Goal: Check status: Check status

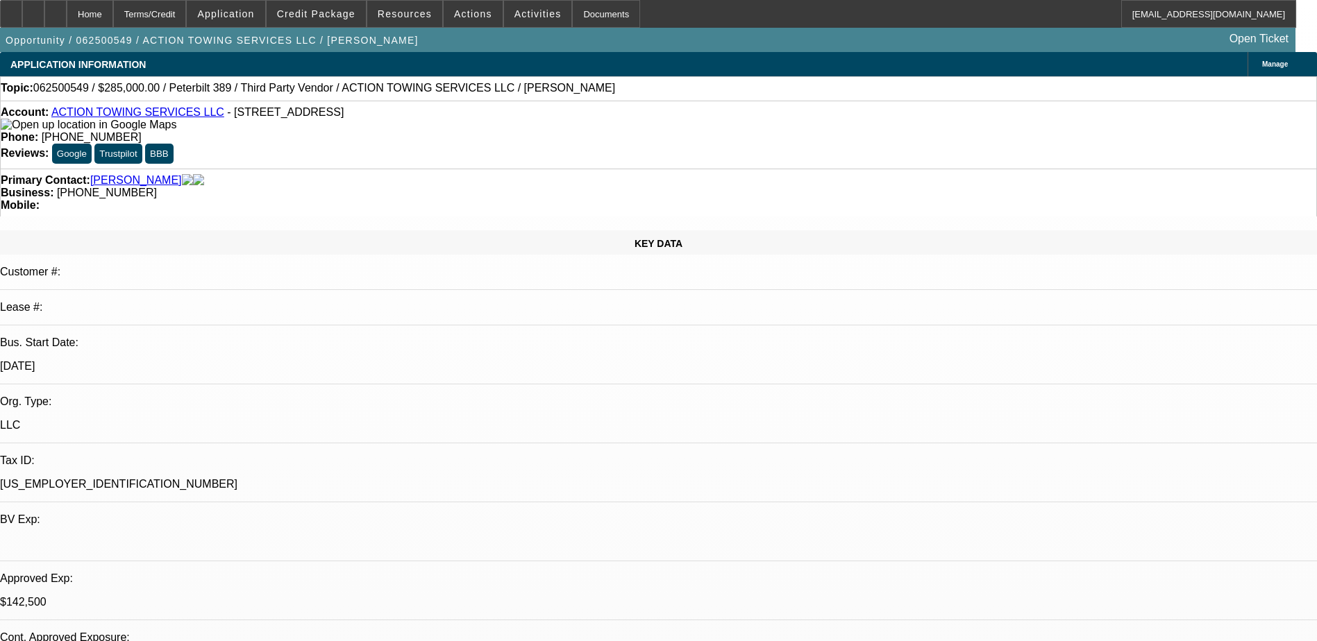
select select "0"
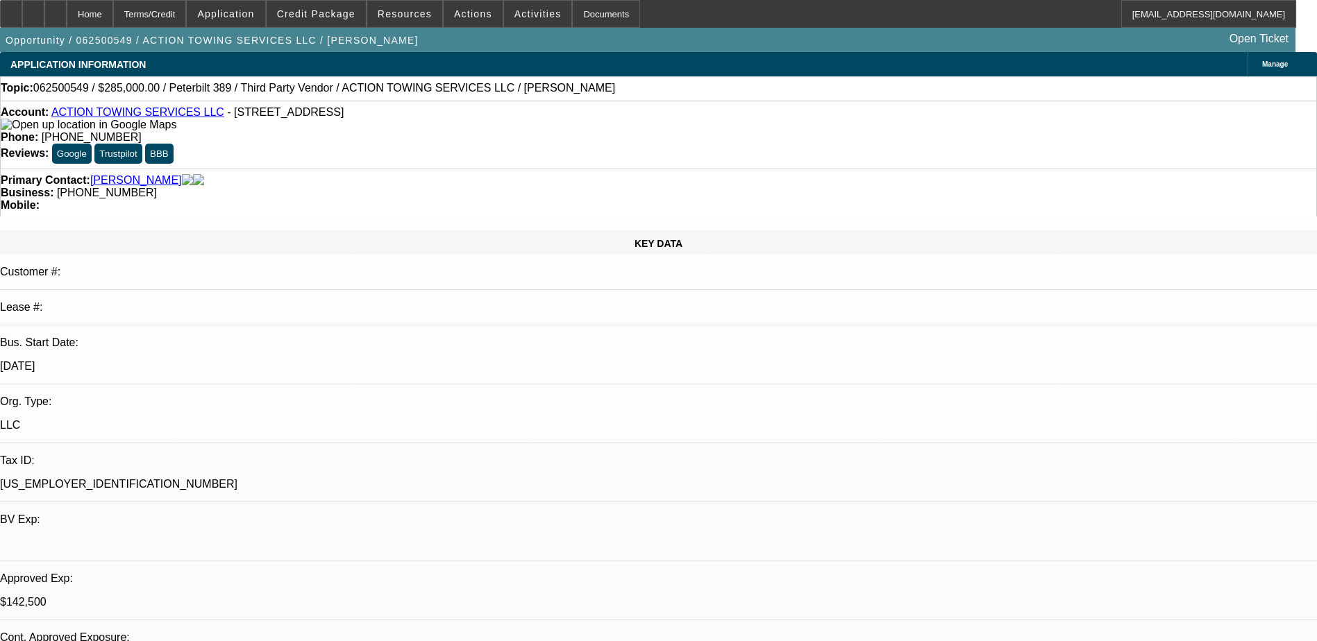
select select "0"
select select "0.1"
select select "0"
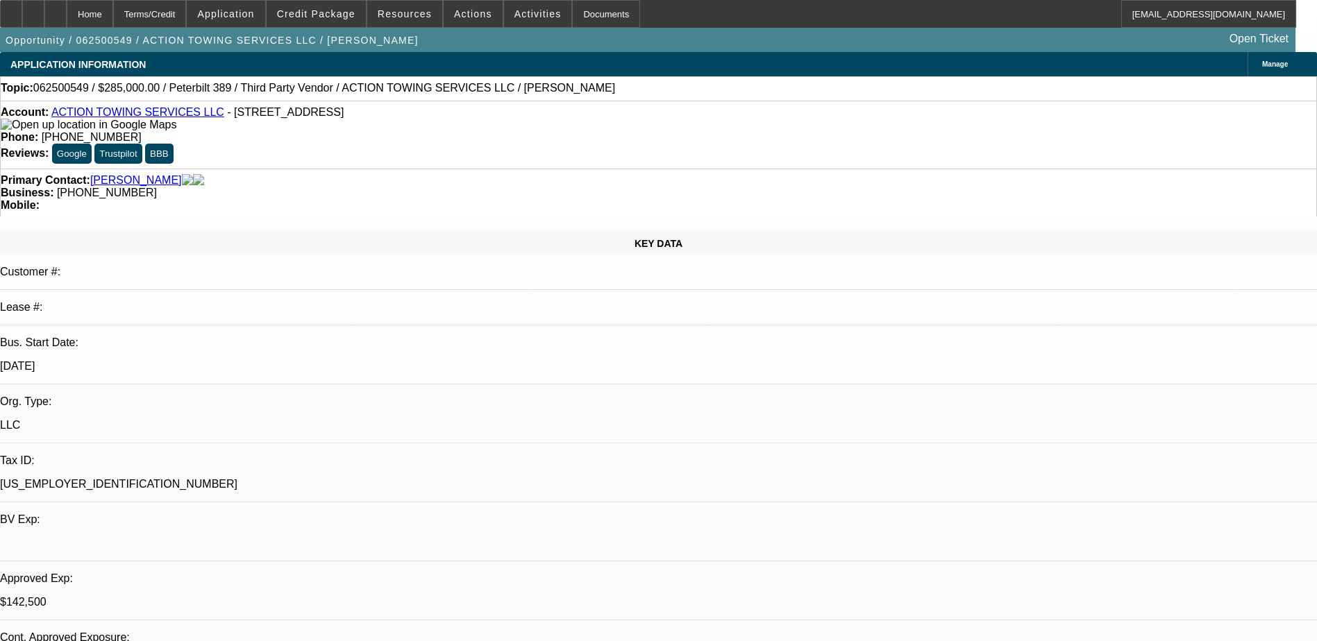
select select "0"
select select "0.1"
select select "1"
select select "3"
select select "6"
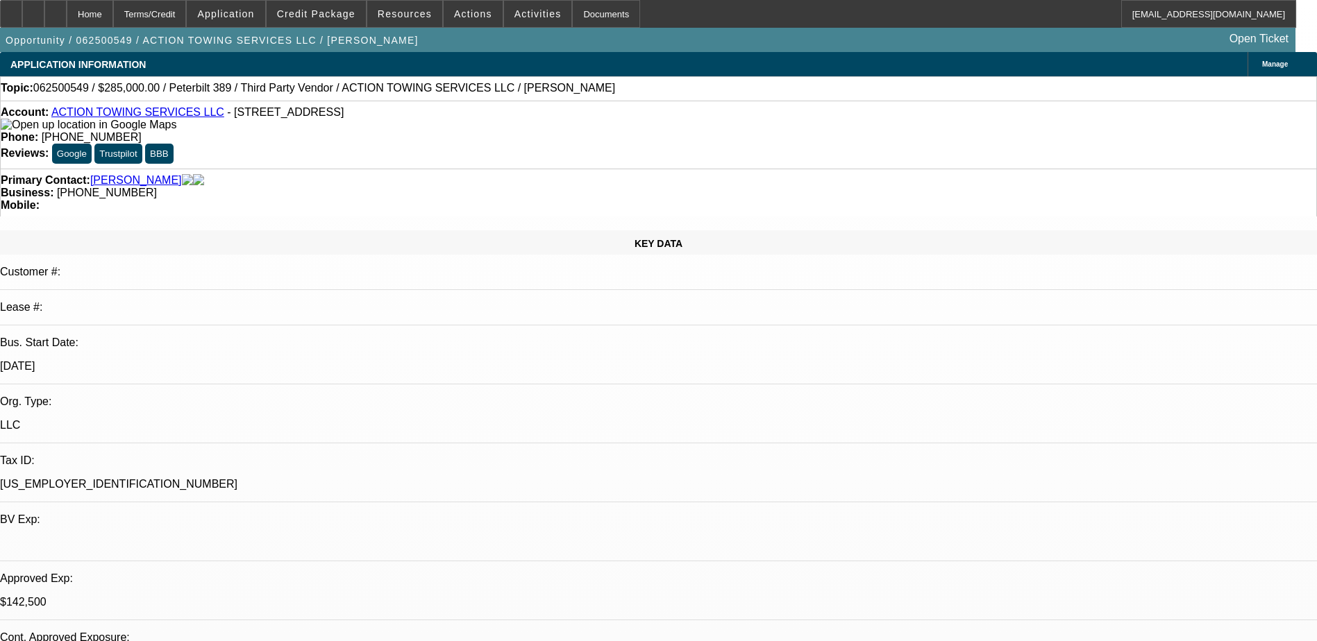
select select "1"
select select "3"
select select "6"
select select "1"
select select "3"
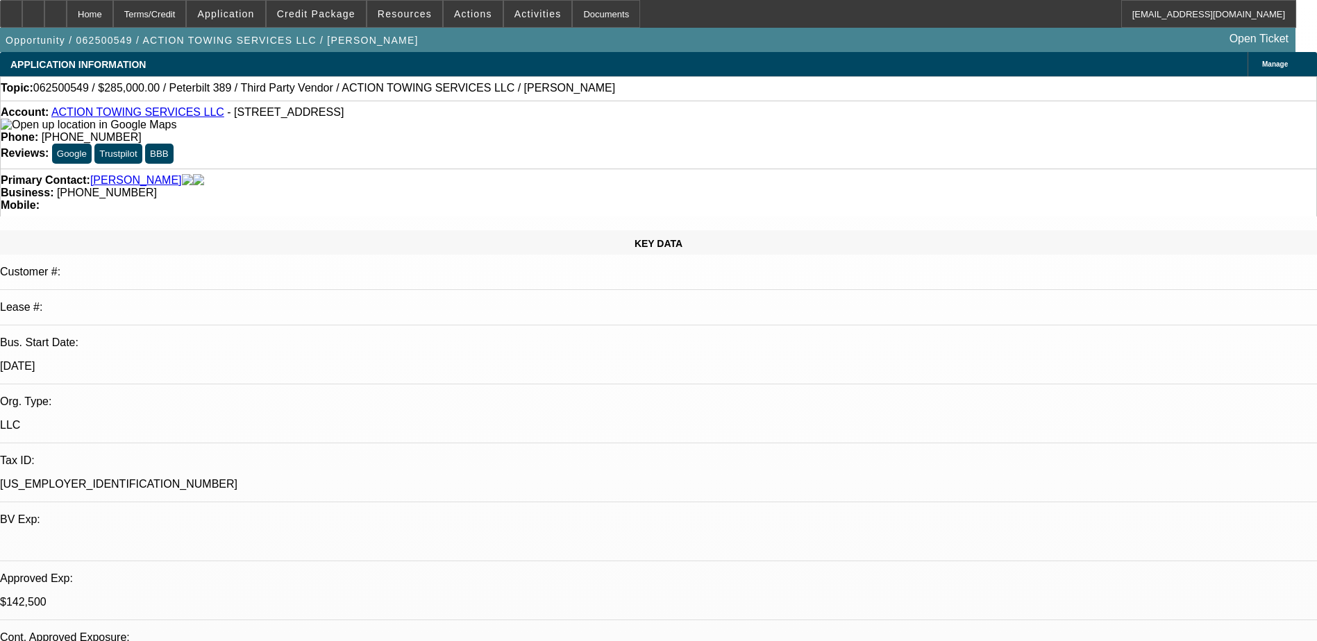
select select "4"
select select "1"
select select "3"
select select "4"
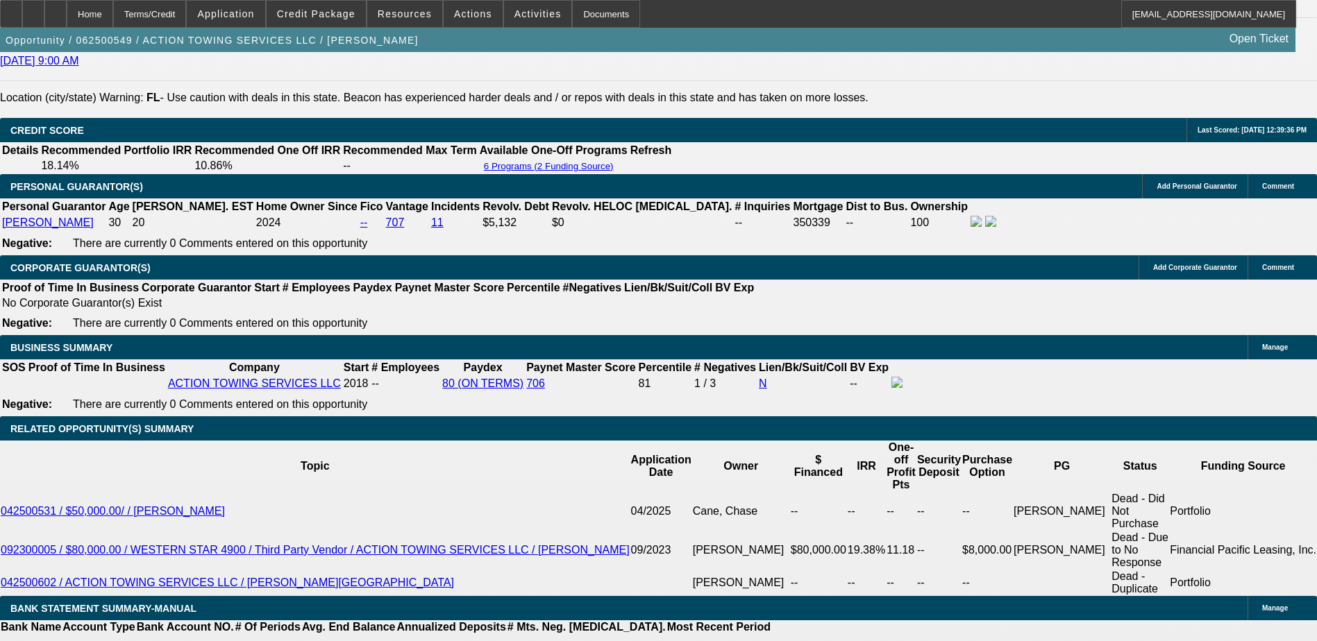
scroll to position [1666, 0]
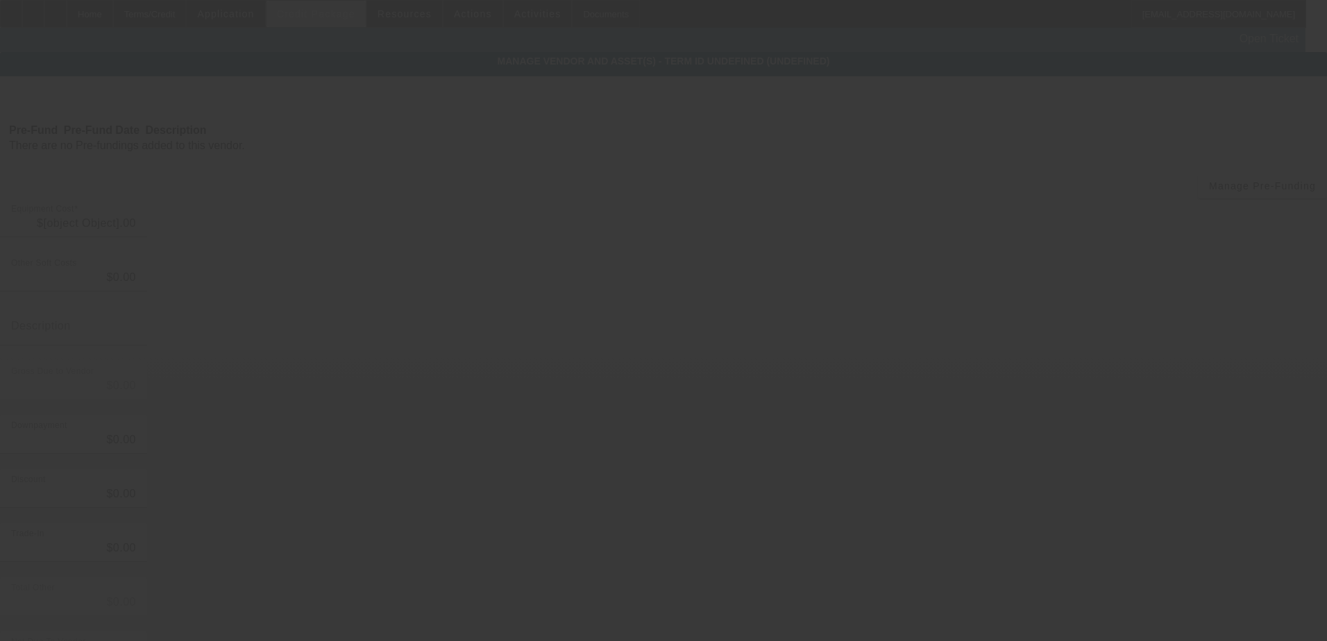
type input "$154,900.00"
type input "$500.00"
type input "$154,400.00"
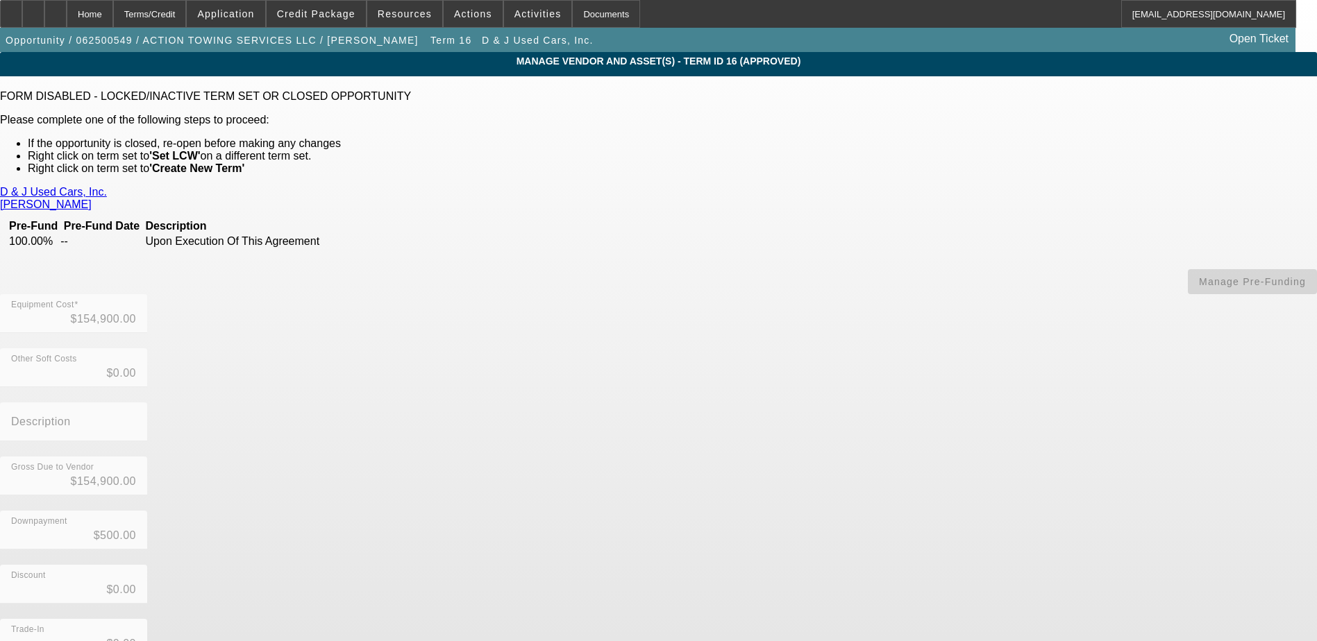
click at [107, 192] on link "D & J Used Cars, Inc." at bounding box center [53, 192] width 107 height 12
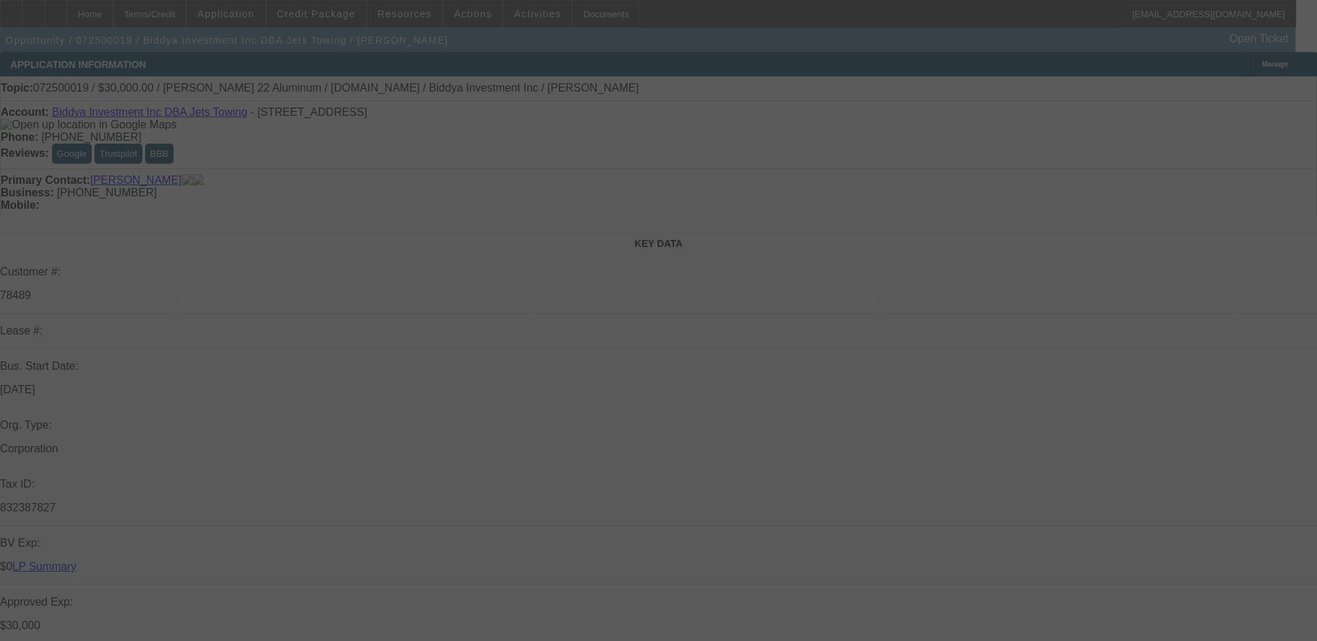
click at [1122, 395] on div at bounding box center [658, 320] width 1317 height 641
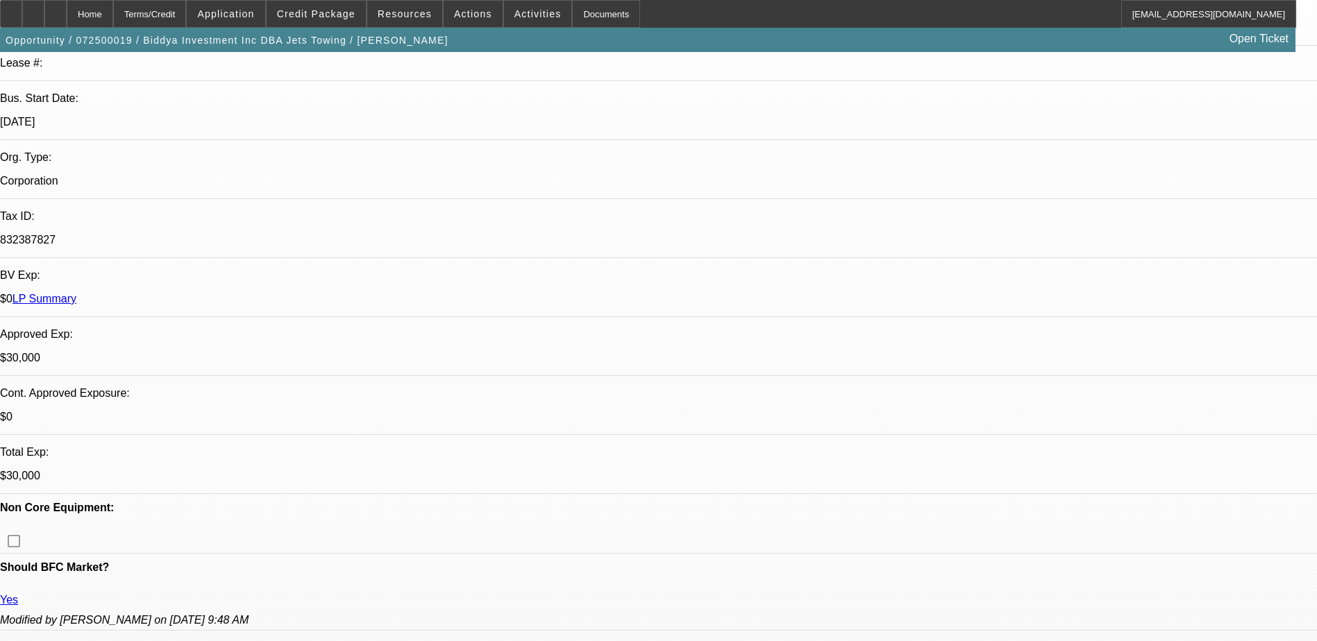
select select "0"
select select "2"
select select "0"
select select "2"
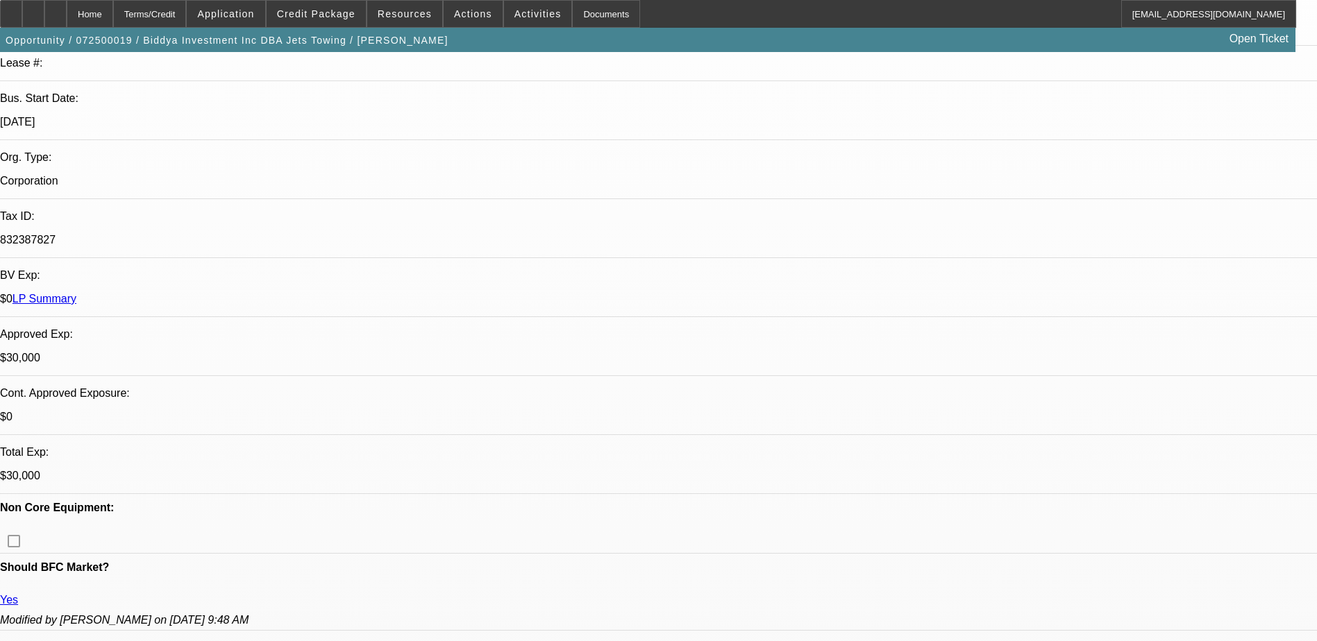
select select "0"
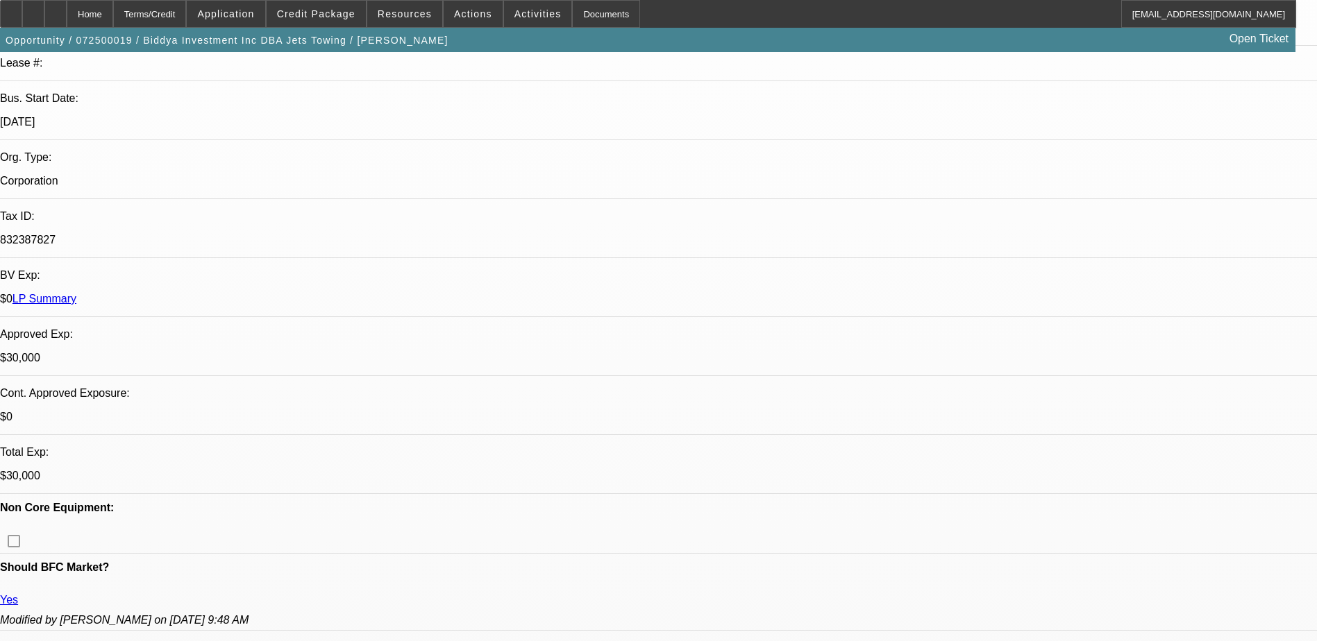
select select "0"
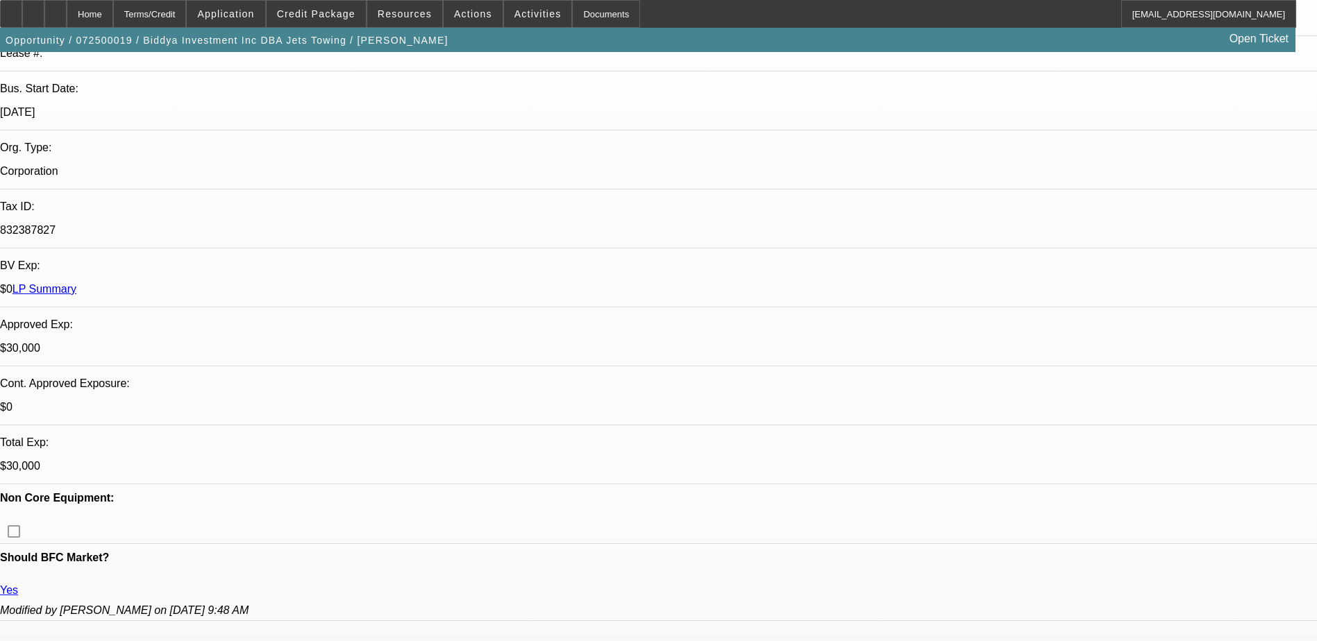
select select "1"
select select "2"
select select "6"
select select "1"
select select "2"
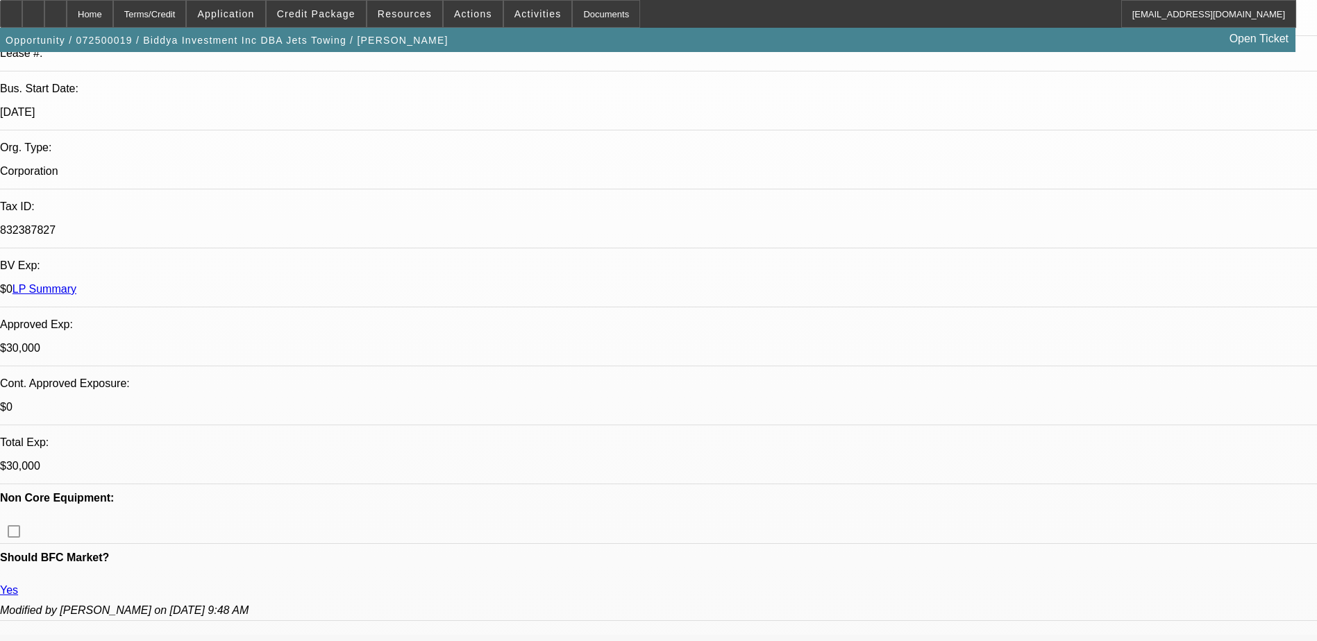
select select "6"
select select "1"
select select "6"
select select "1"
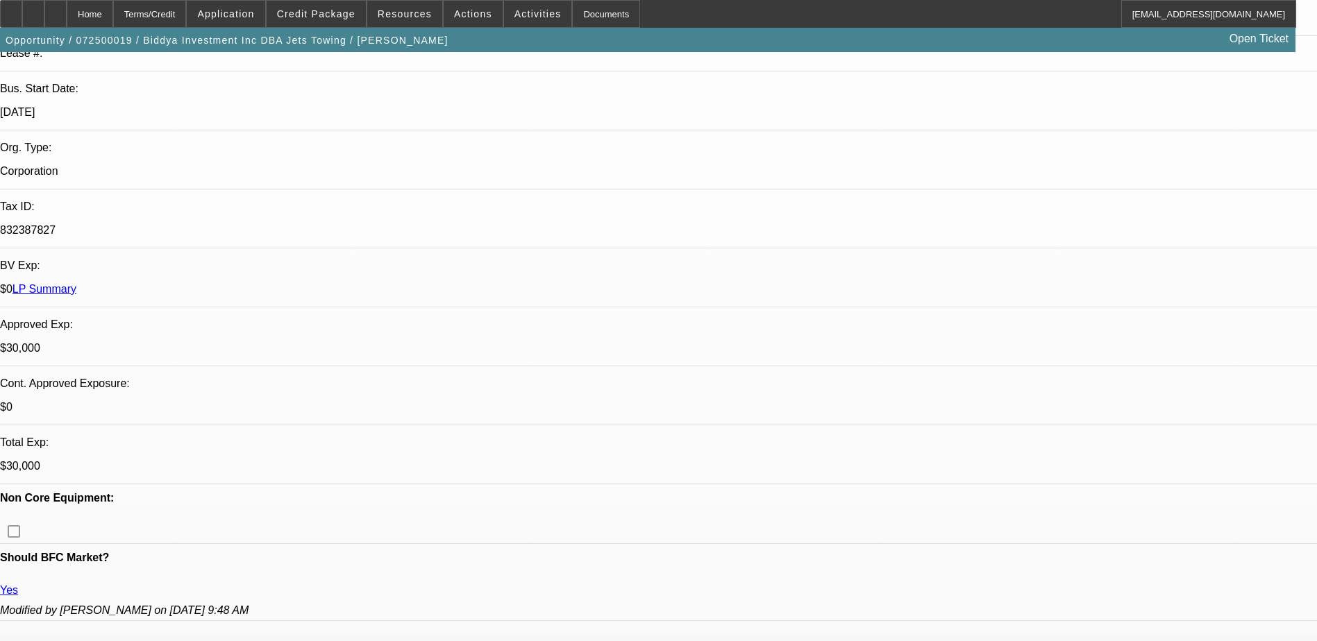
select select "1"
select select "6"
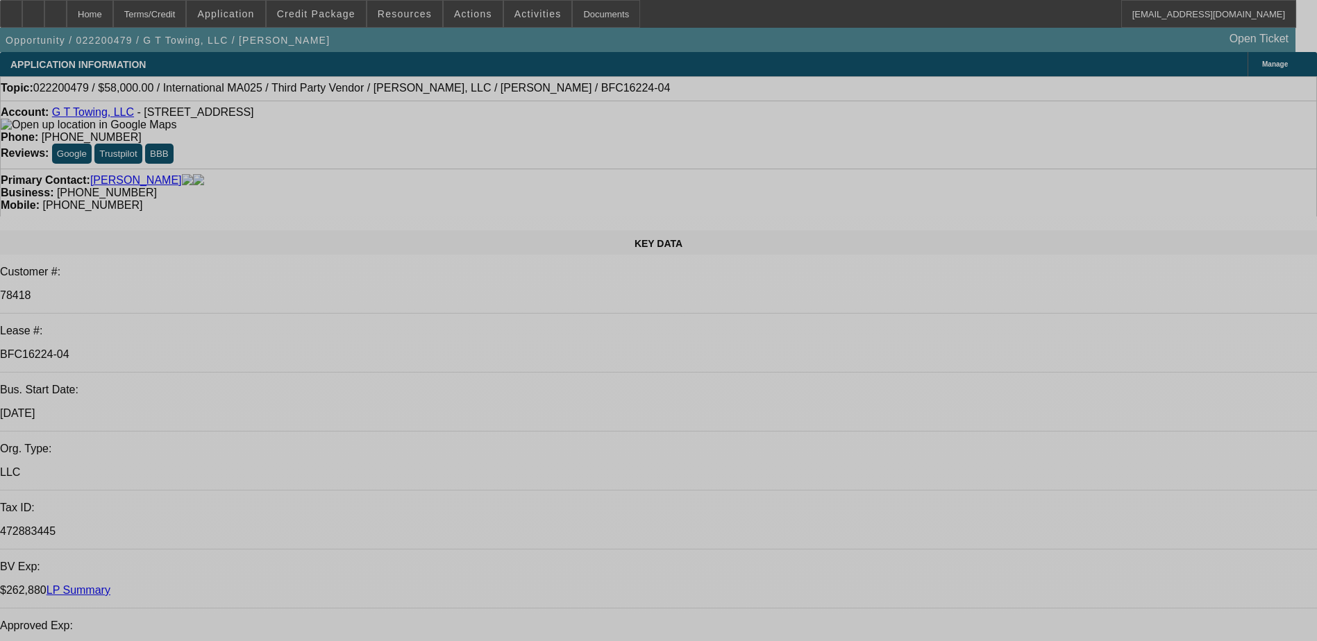
select select "0"
select select "0.1"
select select "0"
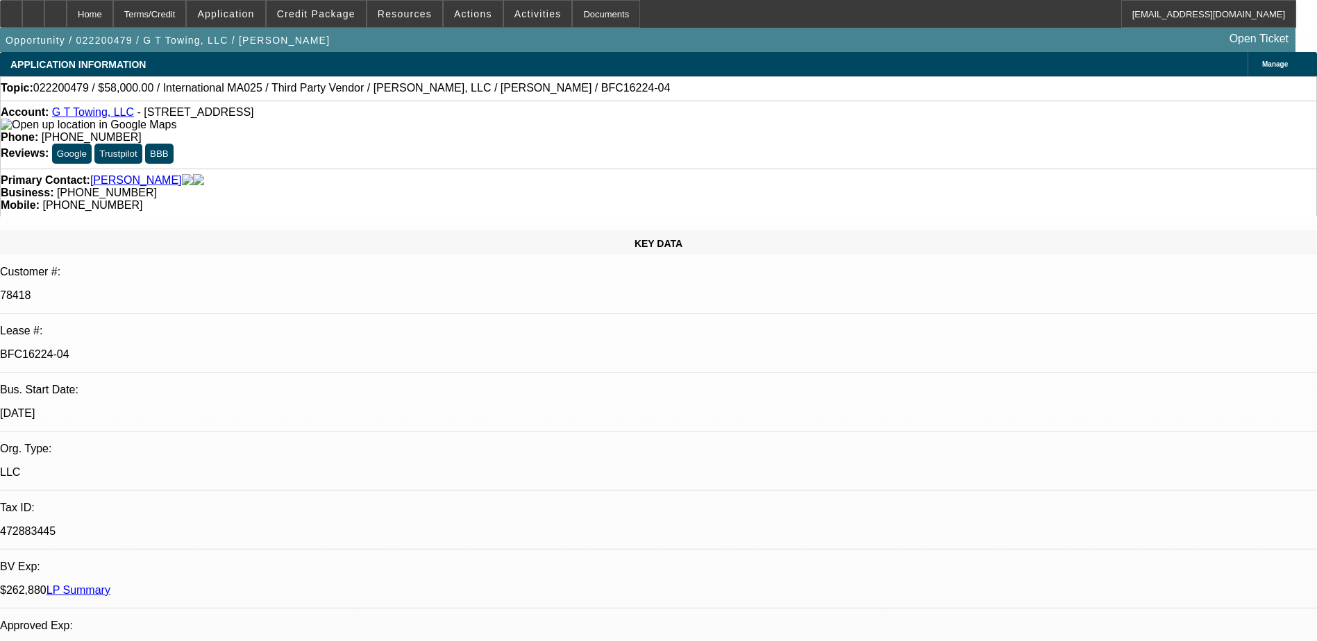
select select "0"
select select "0.1"
select select "1"
select select "4"
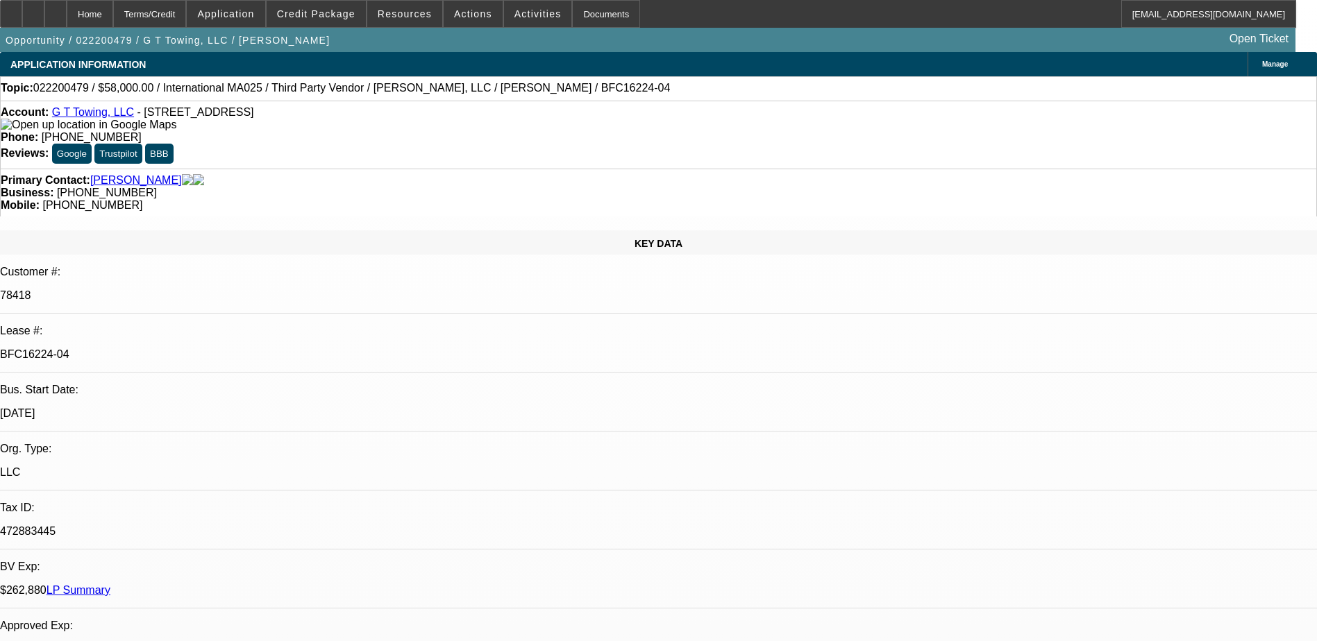
select select "1"
select select "4"
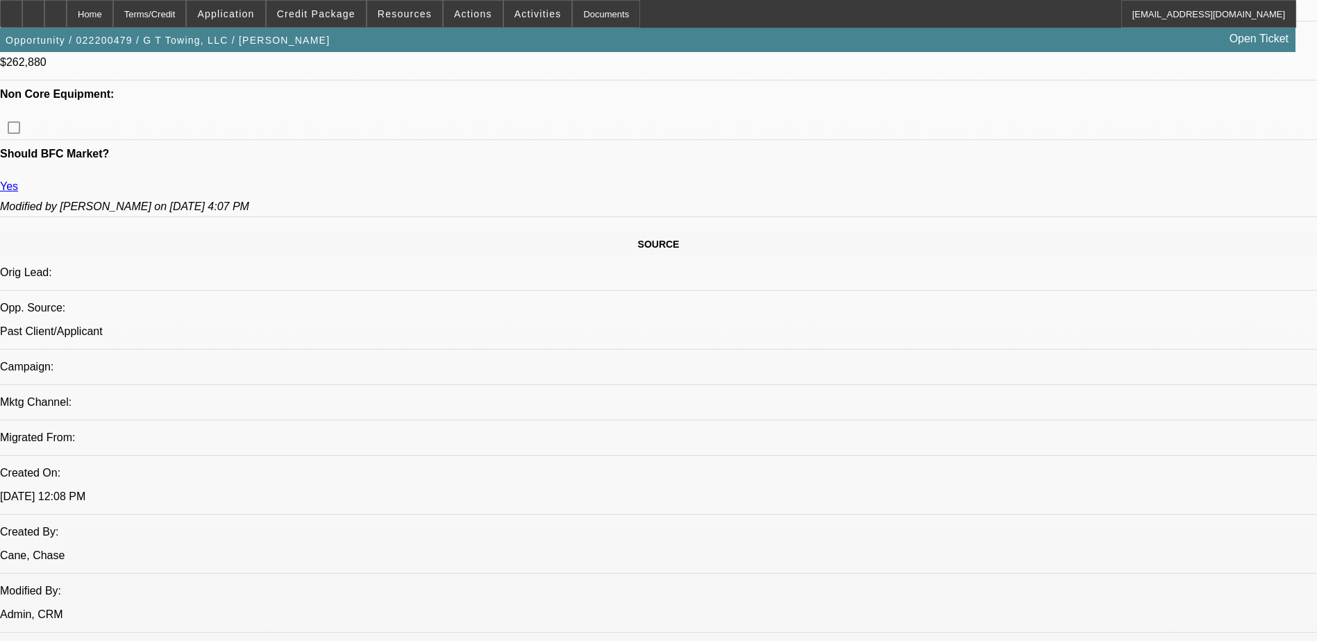
scroll to position [833, 0]
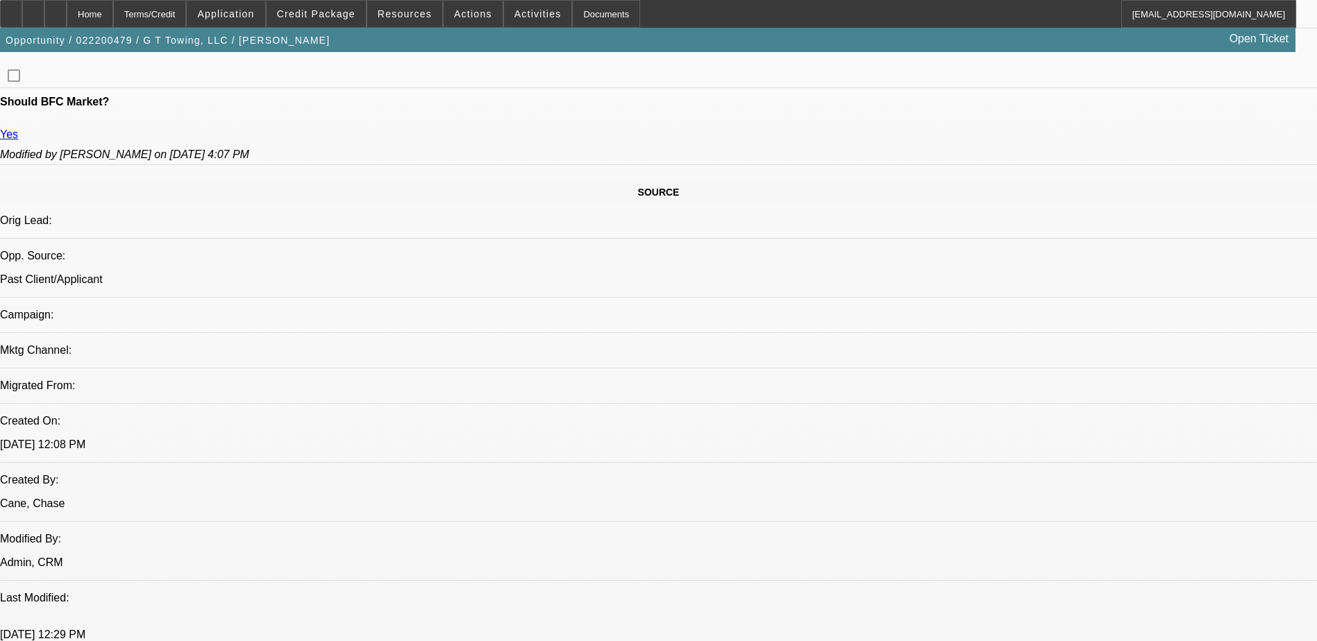
scroll to position [763, 0]
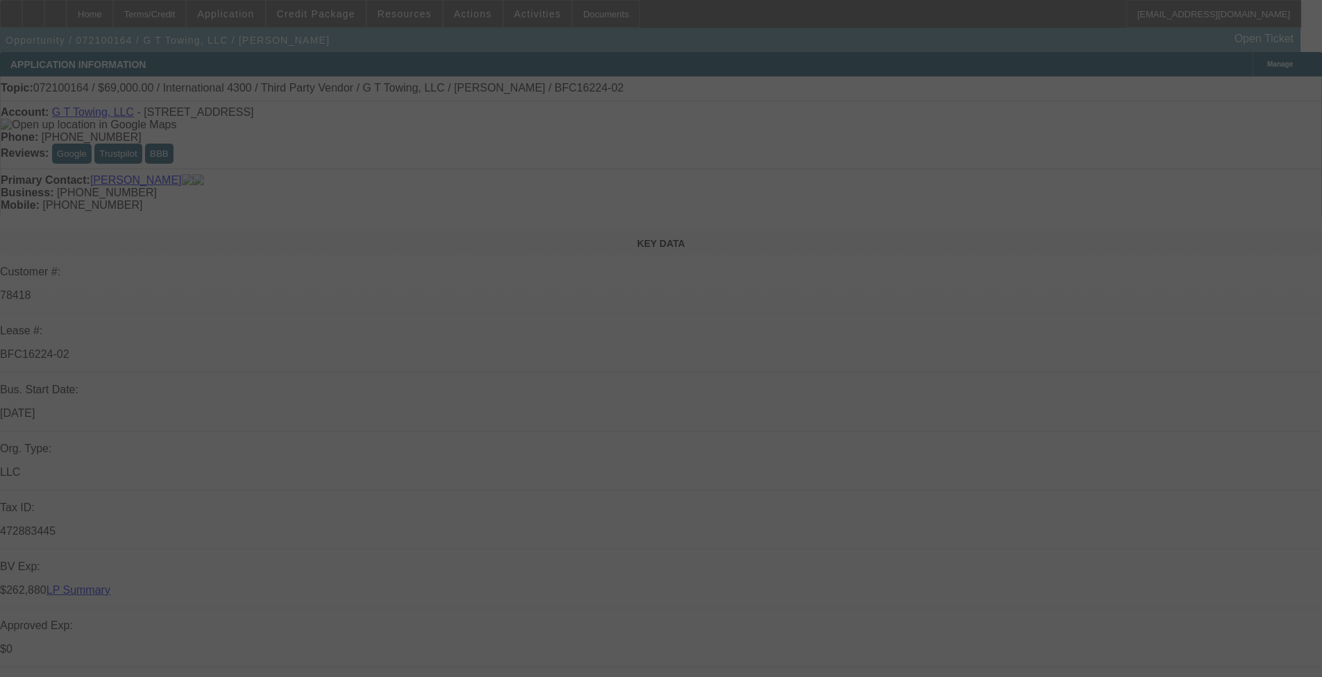
select select "0"
select select "0.1"
select select "0"
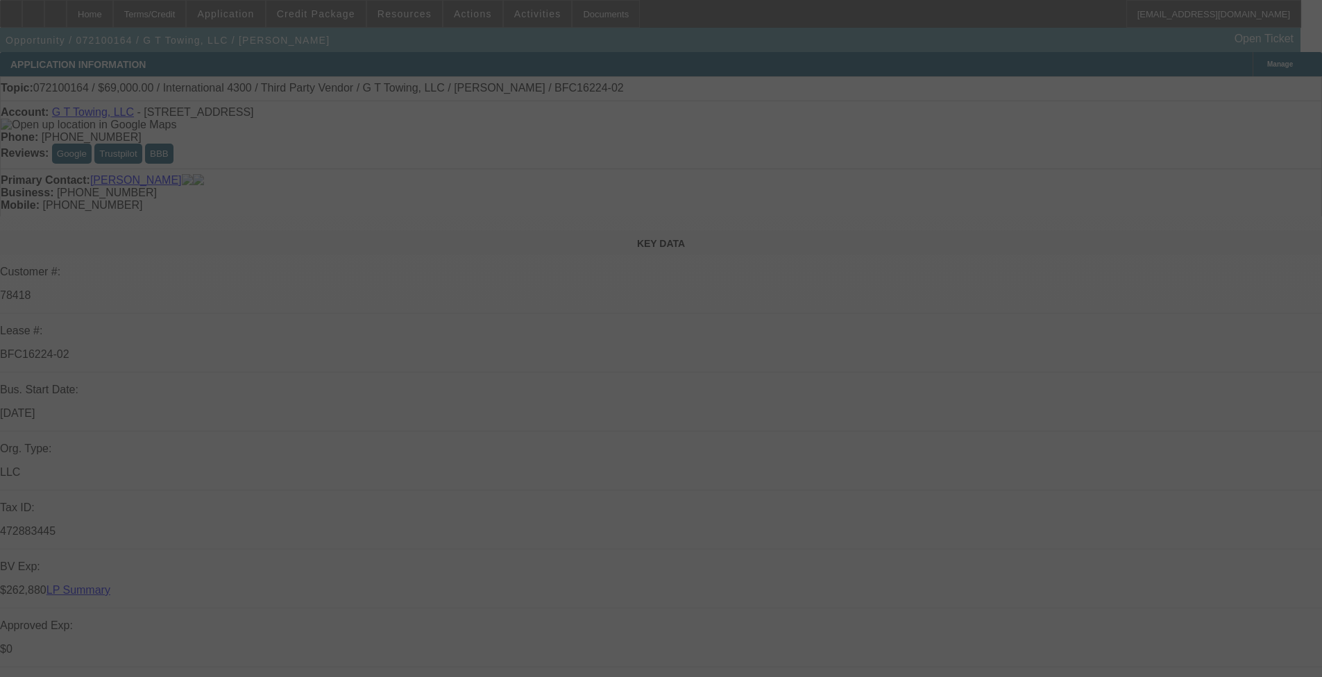
select select "0.1"
select select "0"
select select "0.1"
select select "0"
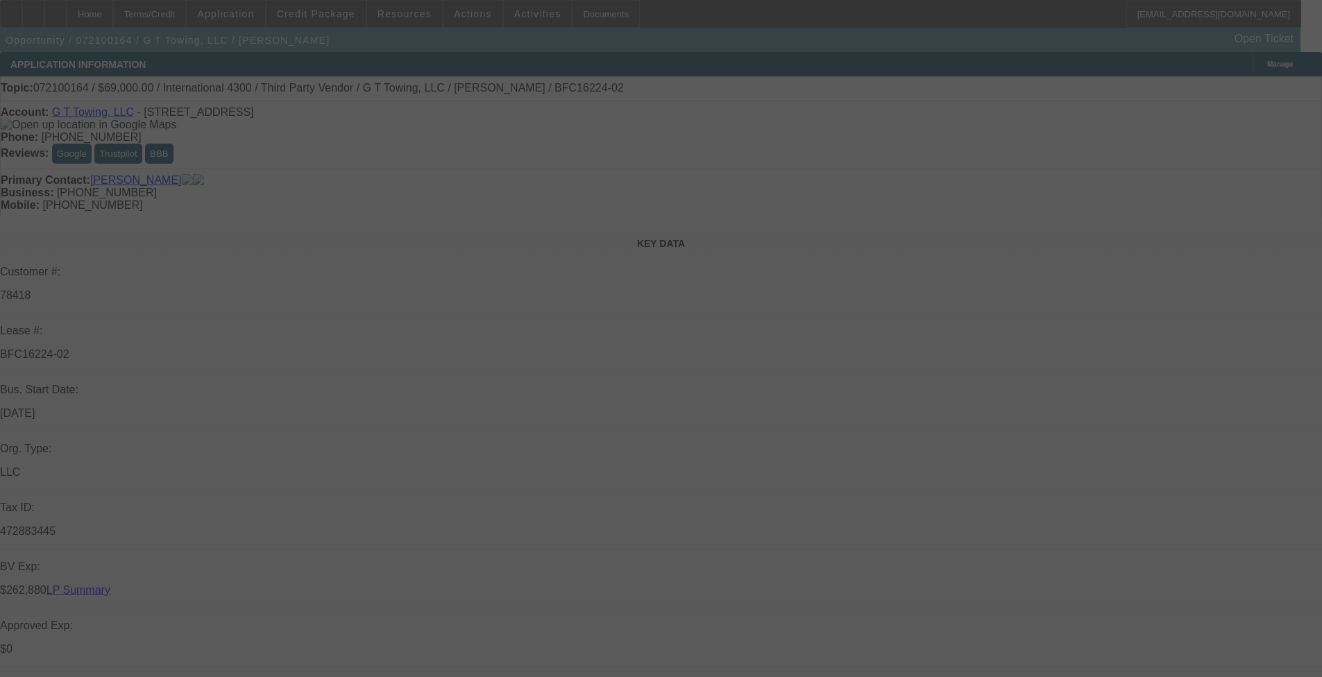
select select "0"
select select "0.1"
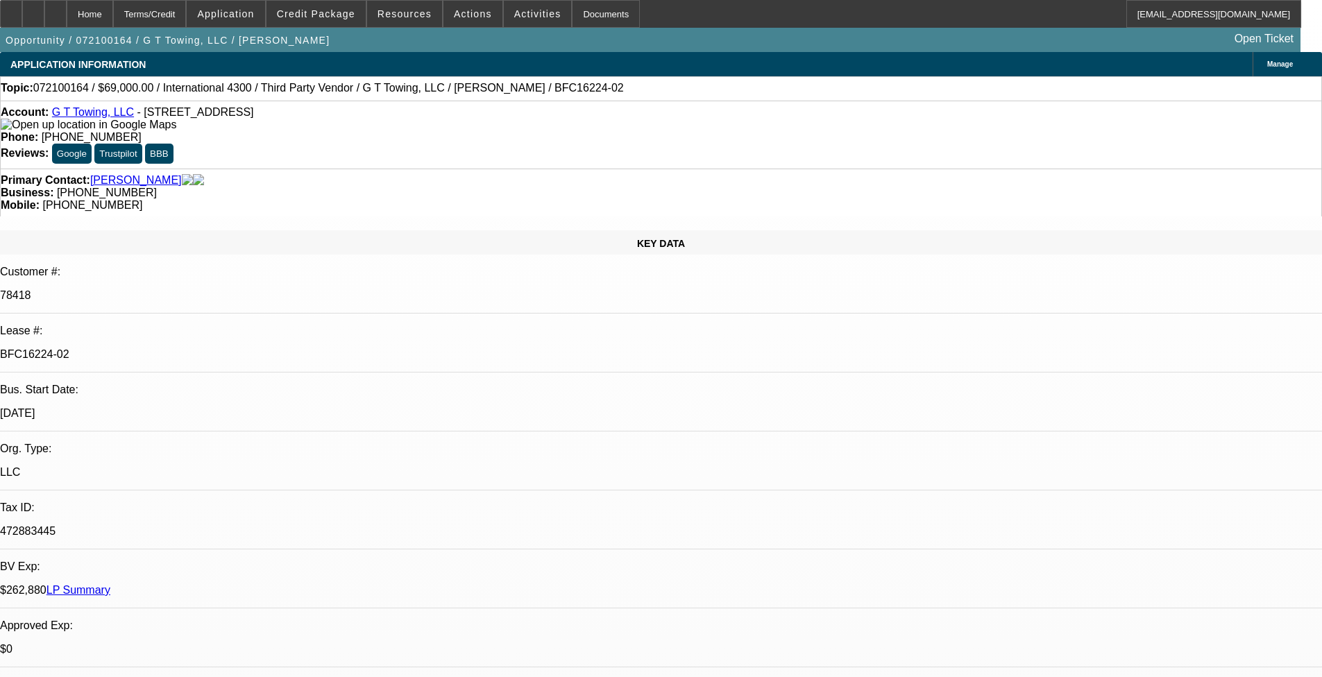
select select "1"
select select "4"
select select "1"
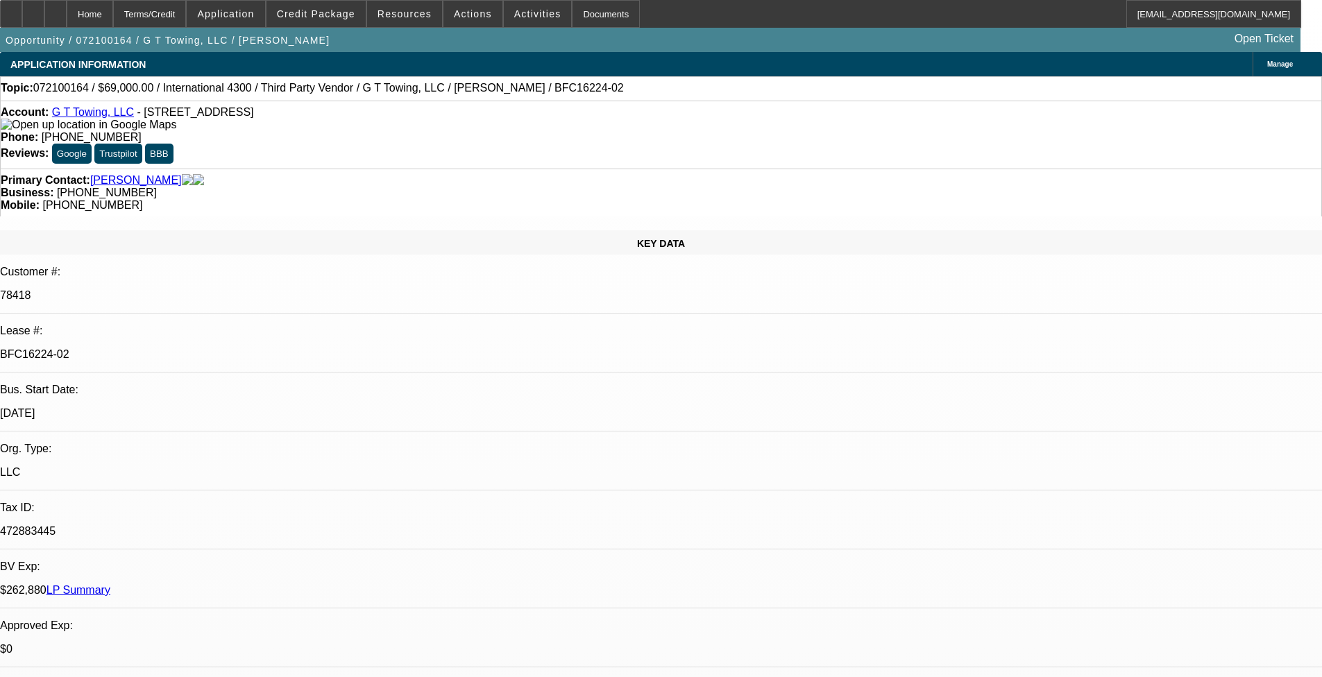
select select "4"
select select "1"
select select "4"
select select "1"
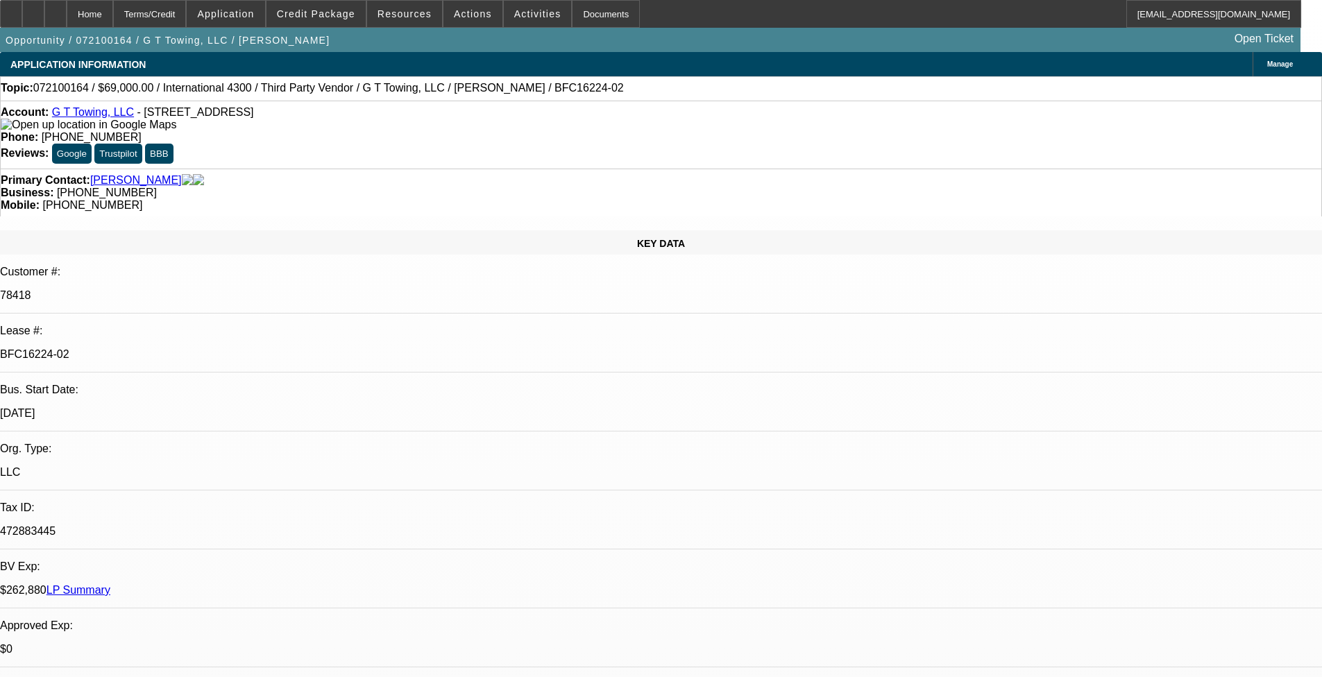
select select "1"
select select "4"
click at [110, 555] on link "LP Summary" at bounding box center [79, 590] width 64 height 12
